Goal: Transaction & Acquisition: Purchase product/service

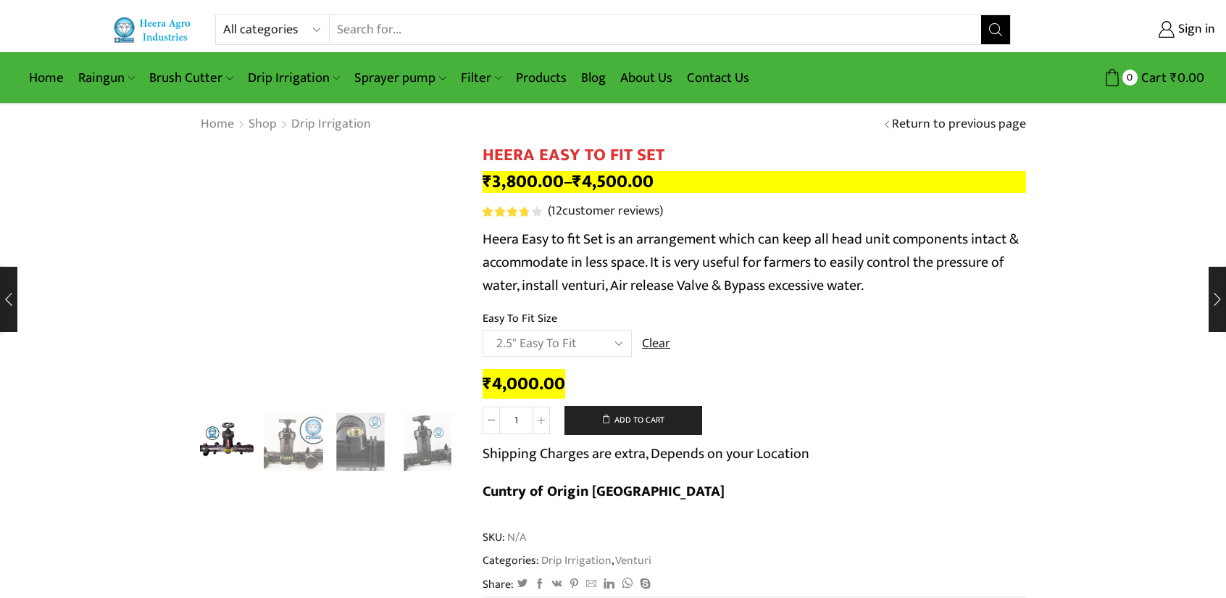
select select "2.5" Easy To Fit"
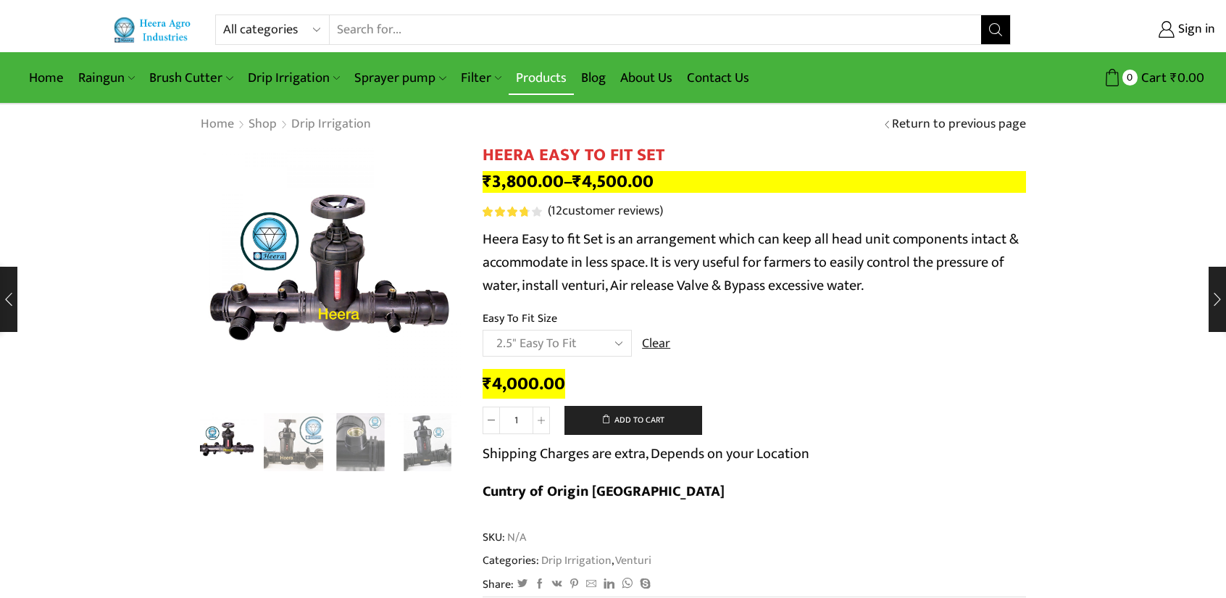
click at [520, 75] on link "Products" at bounding box center [541, 78] width 65 height 34
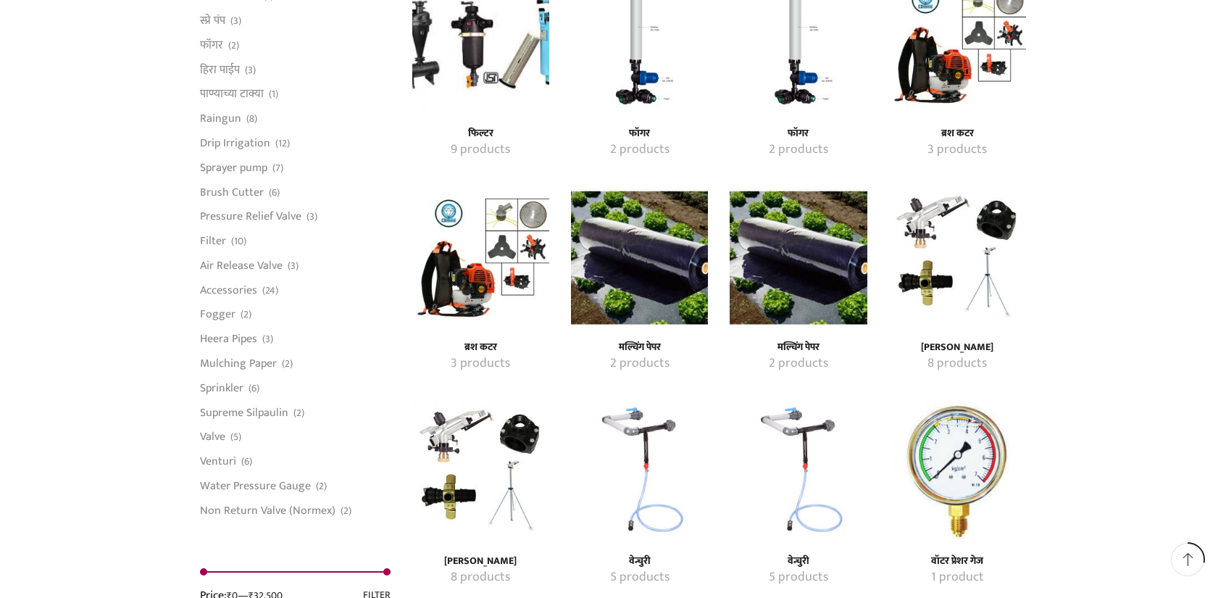
scroll to position [1087, 0]
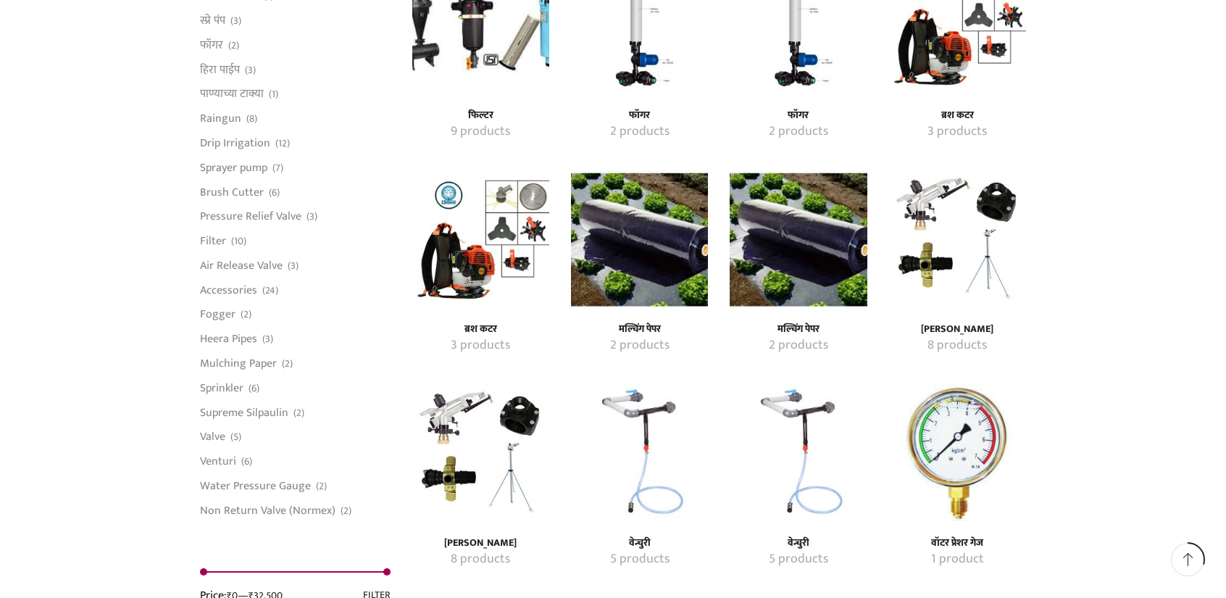
click at [248, 515] on link "Non Return Valve (Normex)" at bounding box center [268, 508] width 136 height 20
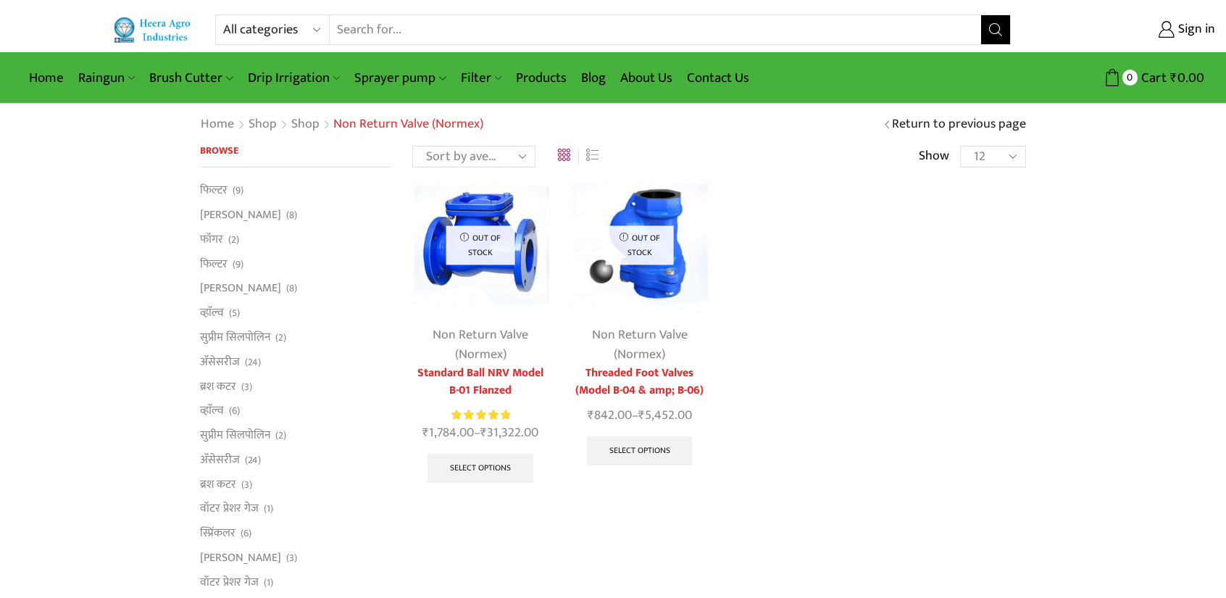
click at [763, 333] on div "Out of stock Non Return Valve (Normex) Standard Ball NRV Model B-01 Flanzed Rat…" at bounding box center [720, 344] width 636 height 337
click at [653, 452] on link "Select options" at bounding box center [640, 450] width 106 height 29
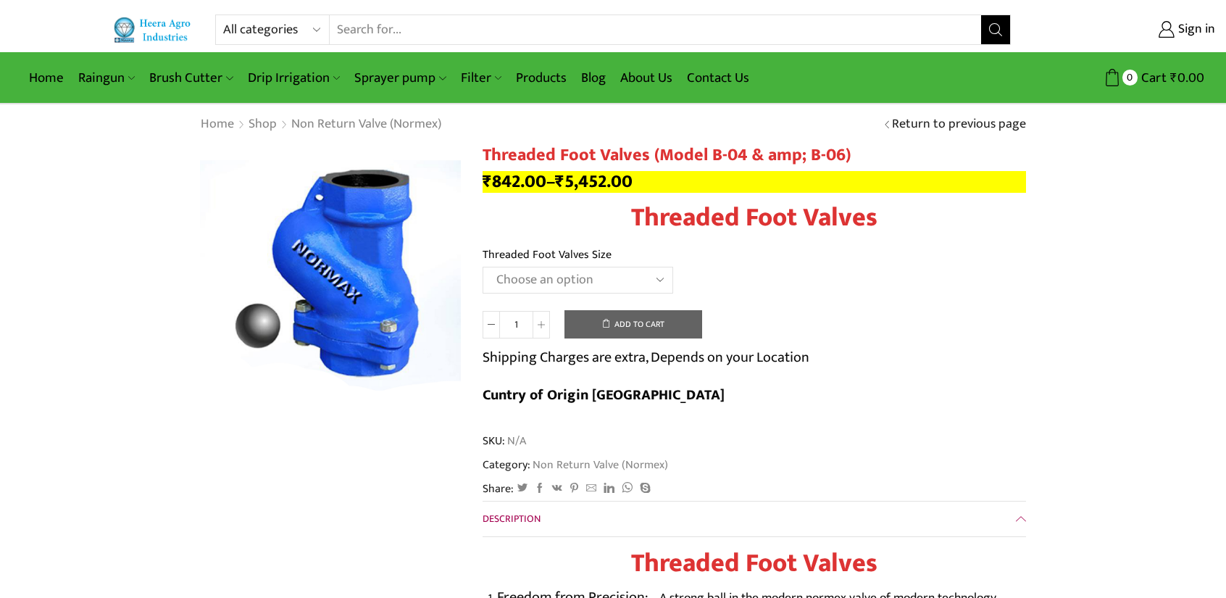
click at [597, 293] on select "Choose an option 1" Threaded Foot Valves 1.5"Threaded Foot Valves 2"Threaded Fo…" at bounding box center [578, 280] width 191 height 27
click at [483, 267] on select "Choose an option 1" Threaded Foot Valves 1.5"Threaded Foot Valves 2"Threaded Fo…" at bounding box center [578, 280] width 191 height 27
select select "2-5threaded-foot-valves"
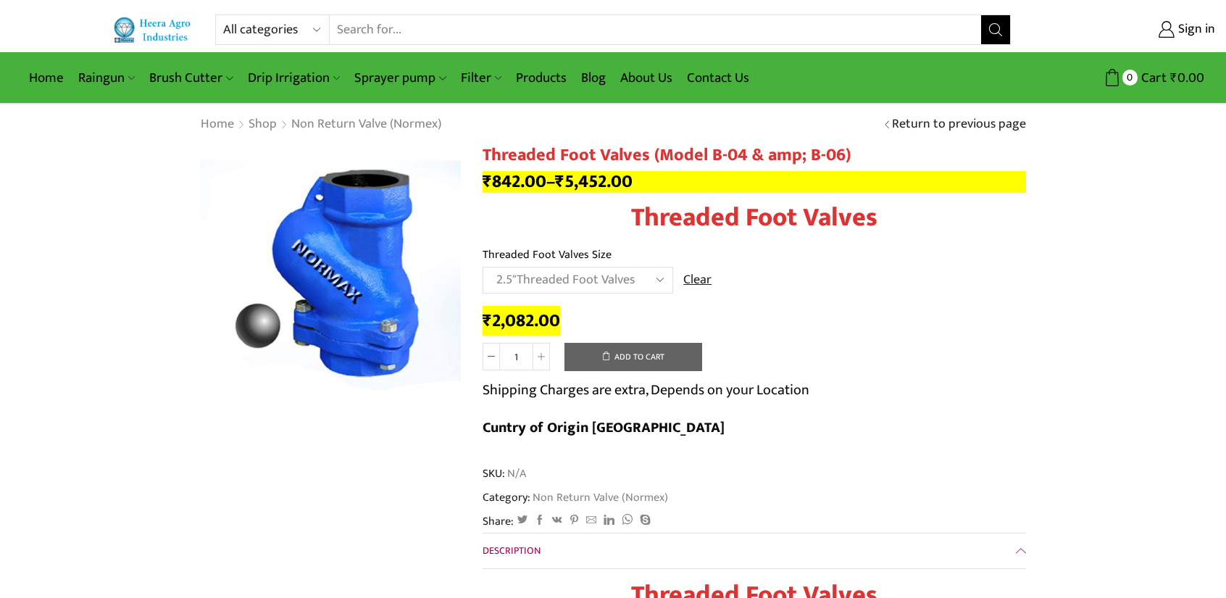
click at [634, 281] on select "Choose an option 1" Threaded Foot Valves 1.5"Threaded Foot Valves 2"Threaded Fo…" at bounding box center [578, 280] width 191 height 27
click at [902, 276] on td "Choose an option 1" Threaded Foot Valves 1.5"Threaded Foot Valves 2"Threaded Fo…" at bounding box center [755, 287] width 544 height 40
click at [835, 273] on td "Choose an option 1" Threaded Foot Valves 1.5"Threaded Foot Valves 2"Threaded Fo…" at bounding box center [755, 287] width 544 height 40
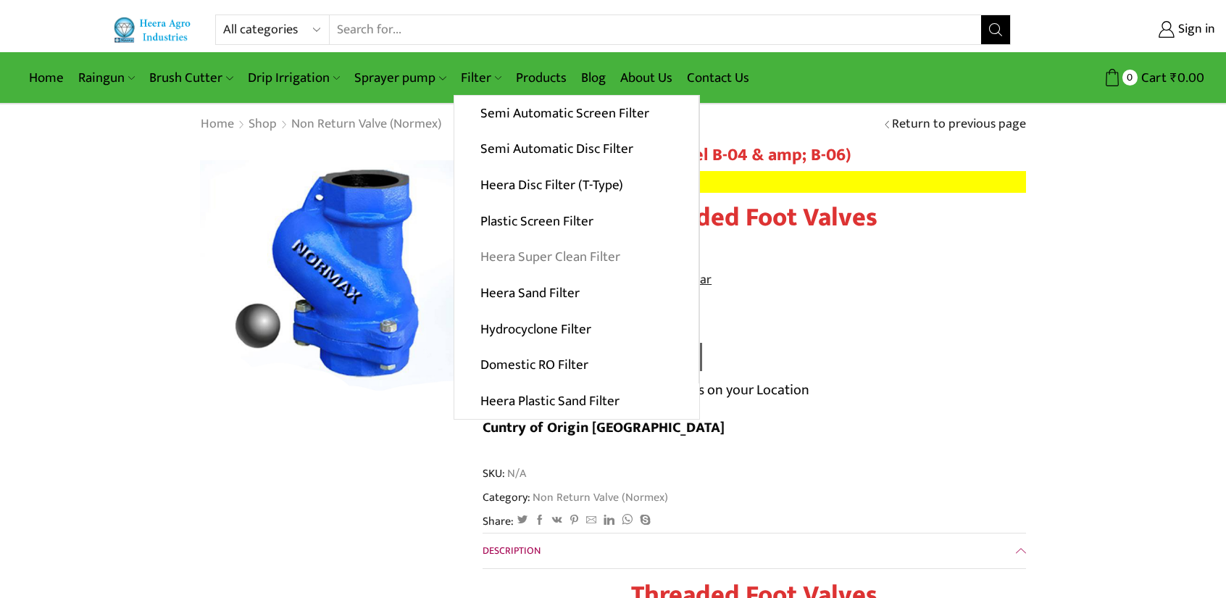
click at [533, 262] on link "Heera Super Clean Filter" at bounding box center [576, 257] width 244 height 36
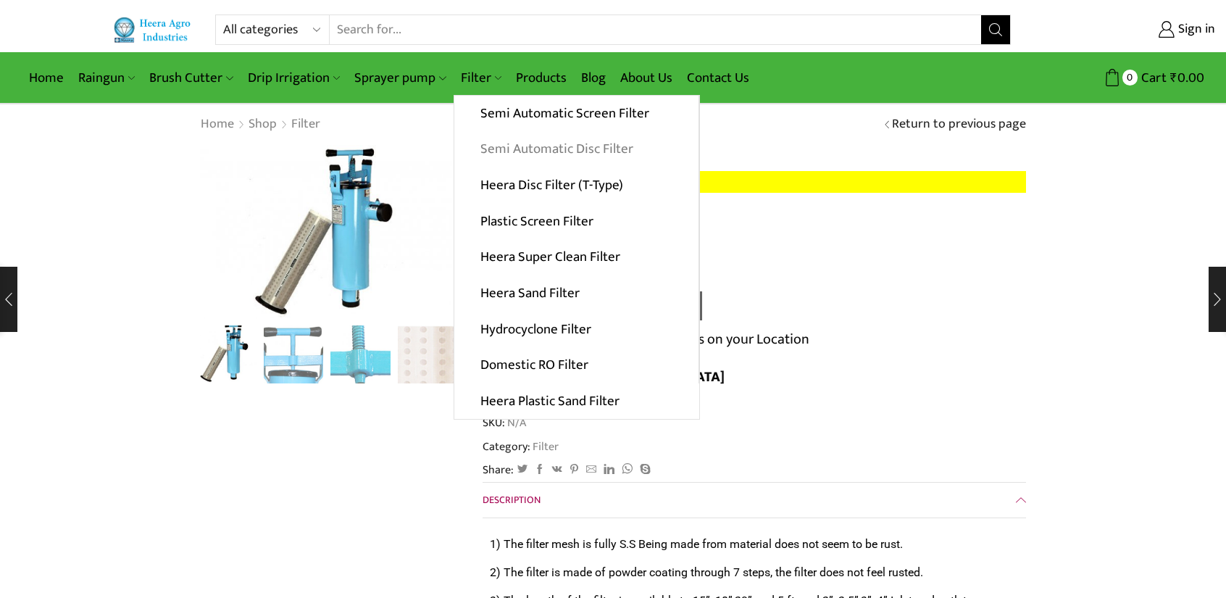
click at [502, 157] on link "Semi Automatic Disc Filter" at bounding box center [576, 149] width 244 height 36
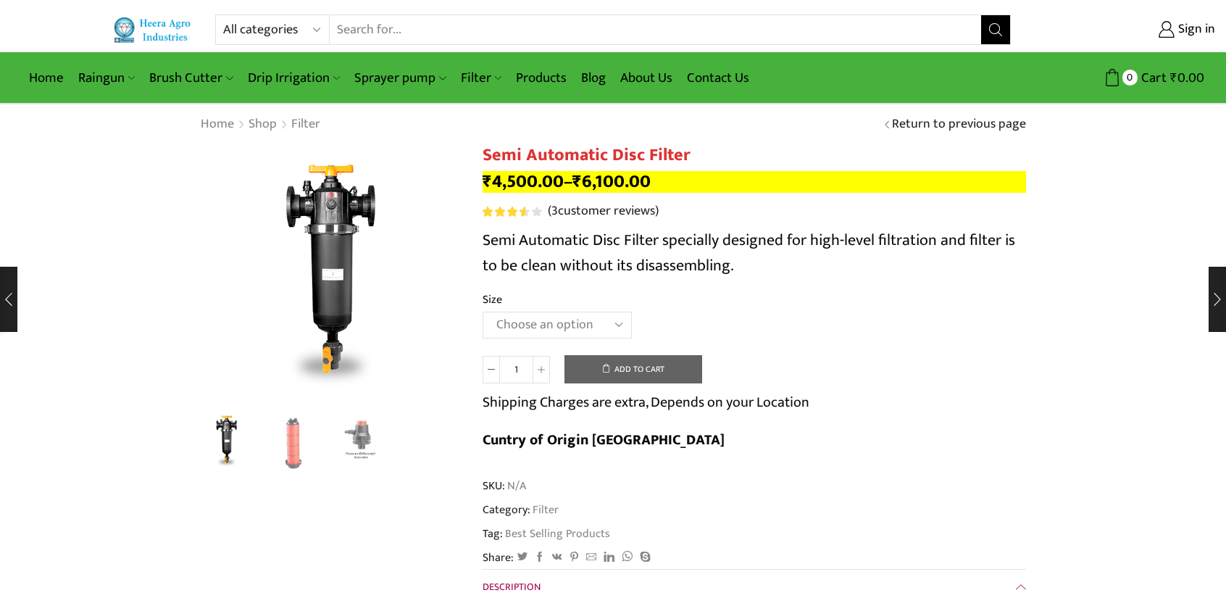
click at [534, 317] on select "Choose an option 2" Disc Filter 2.5" Disc Filter 3" Disc Filter" at bounding box center [557, 325] width 149 height 27
click at [483, 312] on select "Choose an option 2" Disc Filter 2.5" Disc Filter 3" Disc Filter" at bounding box center [557, 325] width 149 height 27
select select "2.5" Disc Filter"
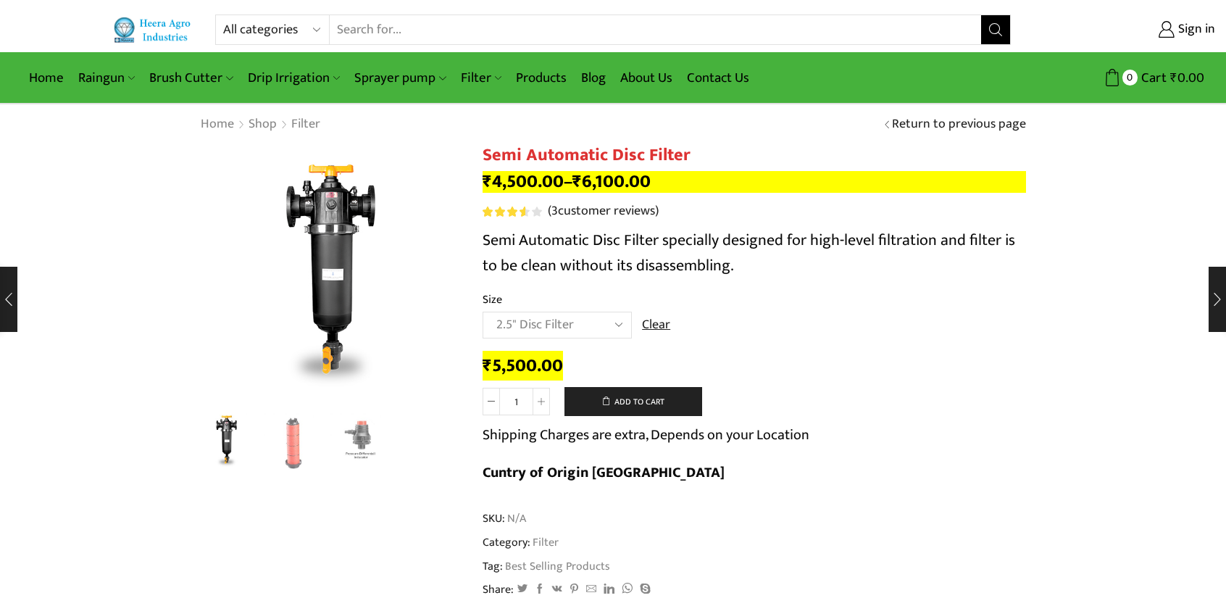
click at [800, 331] on td "Choose an option 2" Disc Filter 2.5" Disc Filter 3" Disc Filter Clear" at bounding box center [755, 332] width 544 height 40
click at [566, 321] on select "Choose an option 2" Disc Filter 2.5" Disc Filter 3" Disc Filter" at bounding box center [557, 325] width 149 height 27
click at [574, 291] on th "Size" at bounding box center [755, 301] width 544 height 21
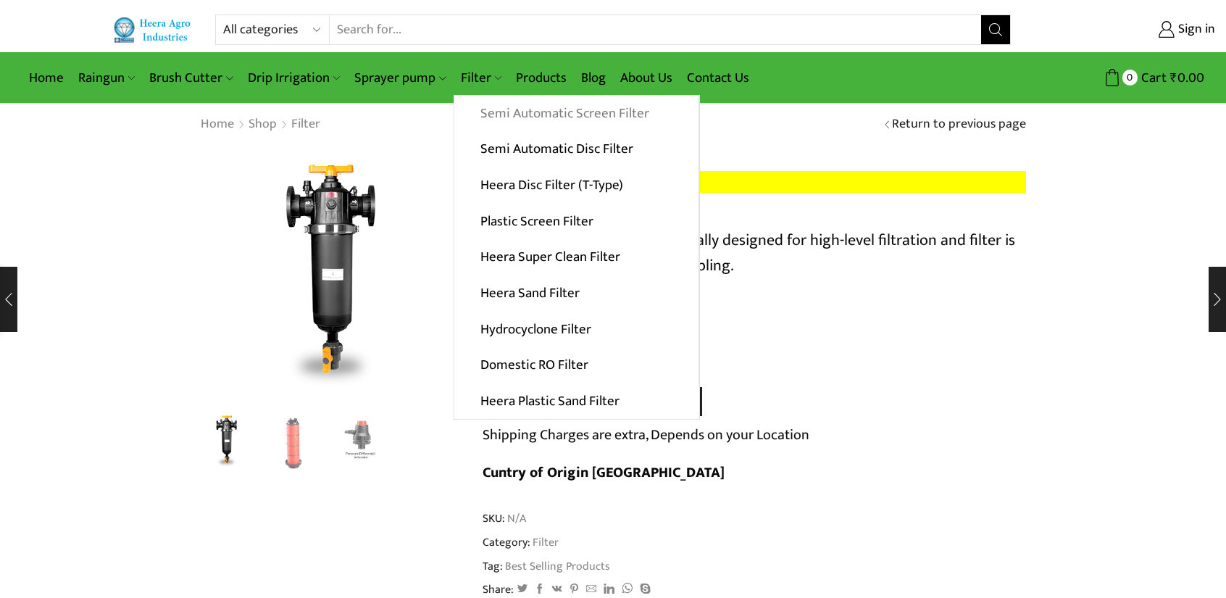
click at [516, 115] on link "Semi Automatic Screen Filter" at bounding box center [576, 114] width 244 height 36
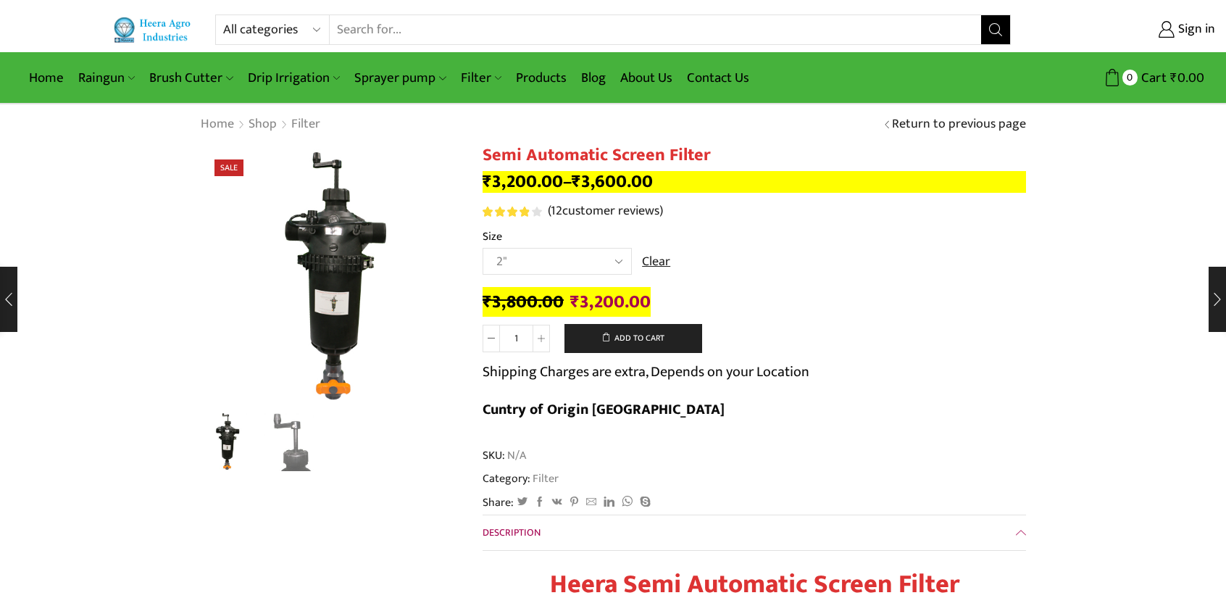
click at [564, 263] on select "Choose an option 2" 2.5" 3"" at bounding box center [557, 261] width 149 height 27
click at [483, 249] on select "Choose an option 2" 2.5" 3"" at bounding box center [557, 261] width 149 height 27
click at [760, 280] on td "Choose an option 2" 2.5" 3" Clear" at bounding box center [755, 268] width 544 height 40
click at [439, 280] on div "Next slide" at bounding box center [443, 279] width 36 height 36
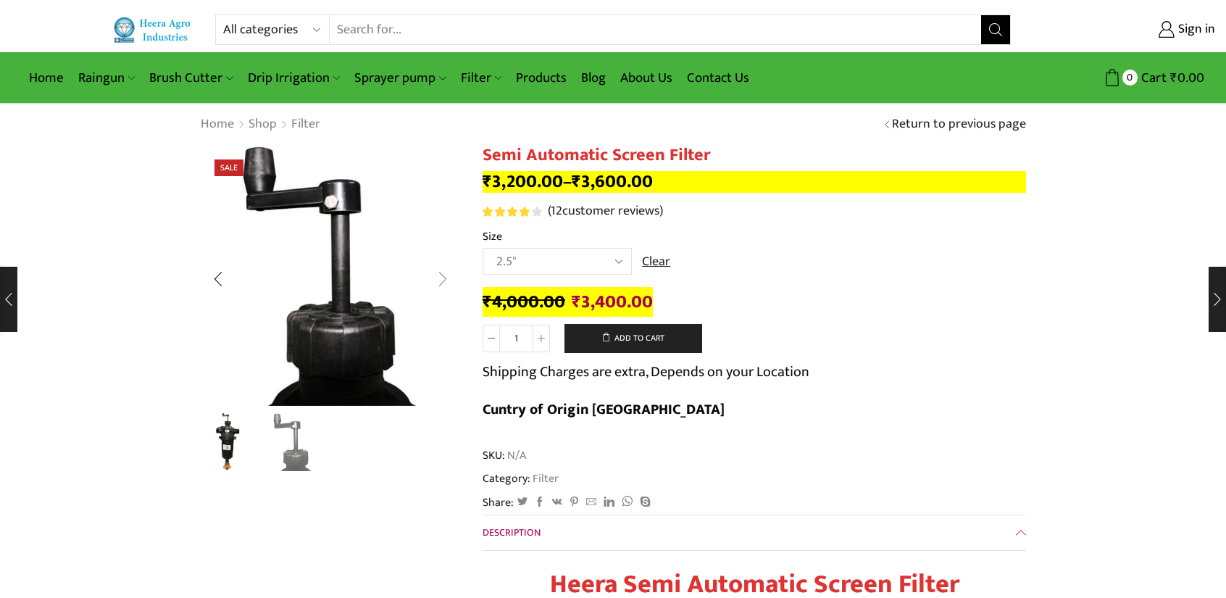
click at [439, 280] on div "Next slide" at bounding box center [443, 279] width 36 height 36
click at [440, 286] on div "Next slide" at bounding box center [443, 279] width 36 height 36
click at [441, 280] on div "Next slide" at bounding box center [443, 279] width 36 height 36
click at [224, 279] on div "Previous slide" at bounding box center [218, 279] width 36 height 36
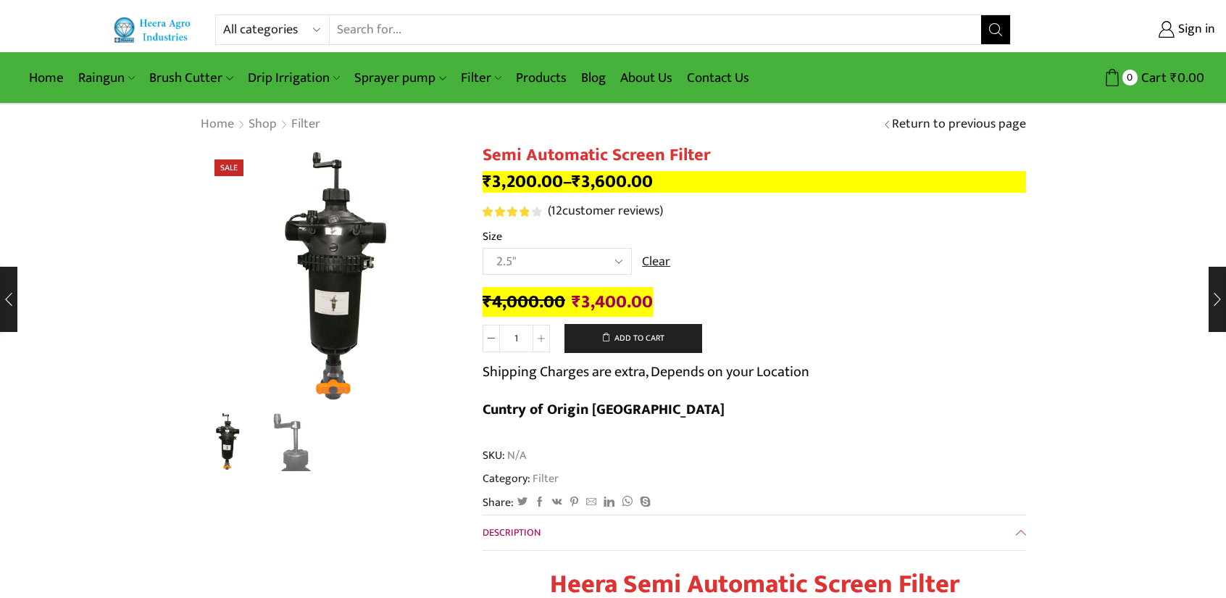
click at [539, 259] on select "Choose an option 2" 2.5" 3"" at bounding box center [557, 261] width 149 height 27
click at [483, 249] on select "Choose an option 2" 2.5" 3"" at bounding box center [557, 261] width 149 height 27
click at [718, 282] on td "Choose an option 2" 2.5" 3" Clear" at bounding box center [755, 268] width 544 height 40
click at [578, 267] on select "Choose an option 2" 2.5" 3"" at bounding box center [557, 261] width 149 height 27
click at [483, 249] on select "Choose an option 2" 2.5" 3"" at bounding box center [557, 261] width 149 height 27
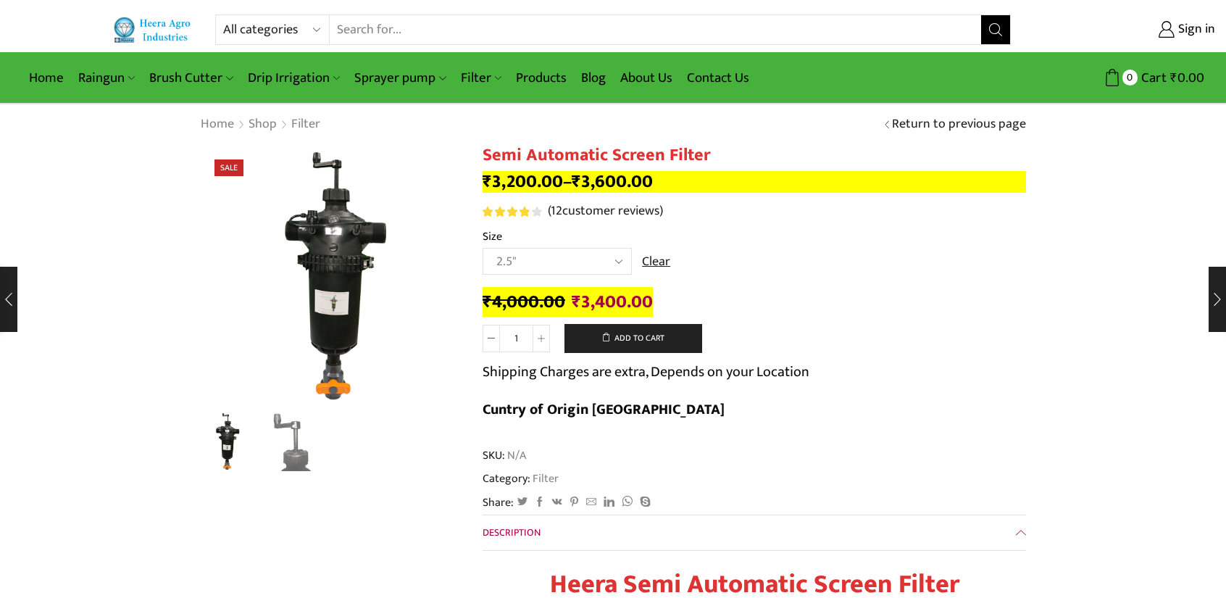
click at [504, 270] on select "Choose an option 2" 2.5" 3"" at bounding box center [557, 261] width 149 height 27
click at [483, 249] on select "Choose an option 2" 2.5" 3"" at bounding box center [557, 261] width 149 height 27
click at [507, 267] on select "Choose an option 2" 2.5" 3"" at bounding box center [557, 261] width 149 height 27
click at [483, 249] on select "Choose an option 2" 2.5" 3"" at bounding box center [557, 261] width 149 height 27
select select "2.5""
